Goal: Information Seeking & Learning: Learn about a topic

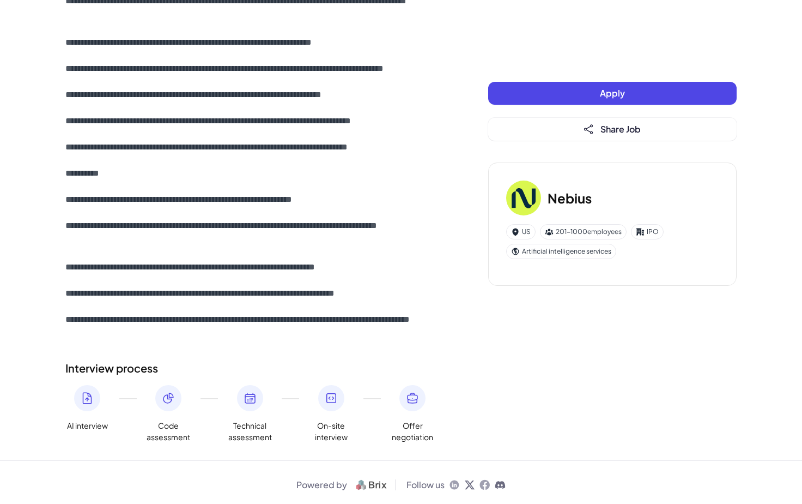
scroll to position [952, 0]
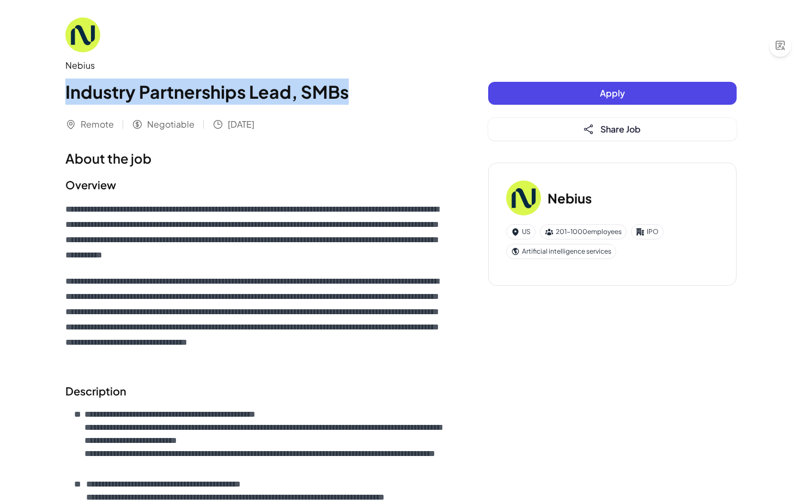
drag, startPoint x: 65, startPoint y: 89, endPoint x: 364, endPoint y: 93, distance: 298.7
click at [364, 93] on h1 "Industry Partnerships Lead, SMBs" at bounding box center [254, 91] width 379 height 26
click at [358, 96] on h1 "Industry Partnerships Lead, SMBs" at bounding box center [254, 91] width 379 height 26
drag, startPoint x: 356, startPoint y: 89, endPoint x: 27, endPoint y: 74, distance: 329.6
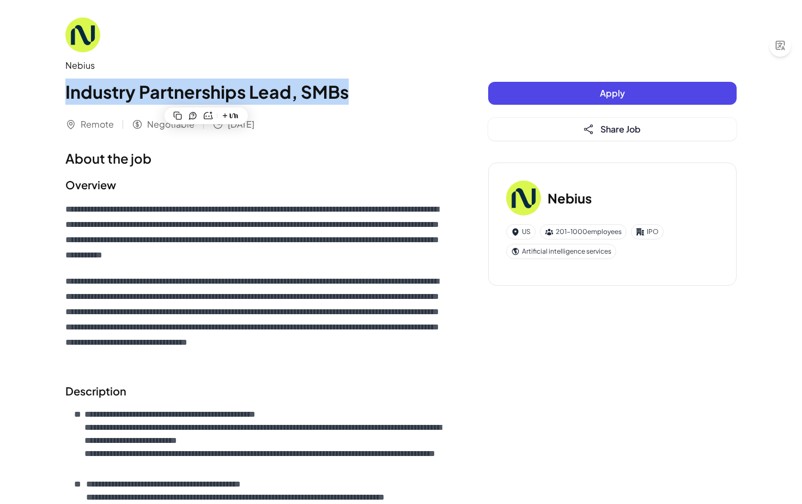
click at [100, 89] on h1 "Industry Partnerships Lead, SMBs" at bounding box center [254, 91] width 379 height 26
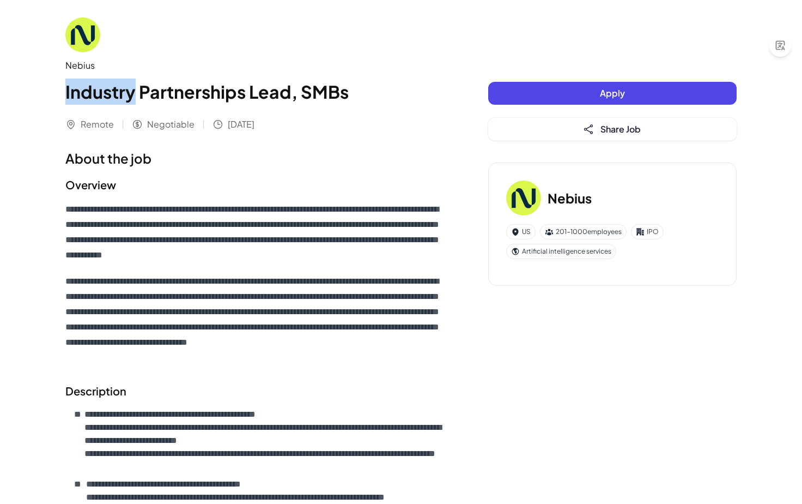
drag, startPoint x: 134, startPoint y: 91, endPoint x: 58, endPoint y: 86, distance: 76.5
click at [251, 96] on h1 "Industry Partnerships Lead, SMBs" at bounding box center [254, 91] width 379 height 26
